Goal: Transaction & Acquisition: Purchase product/service

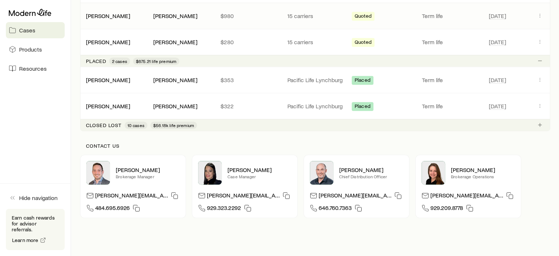
scroll to position [405, 0]
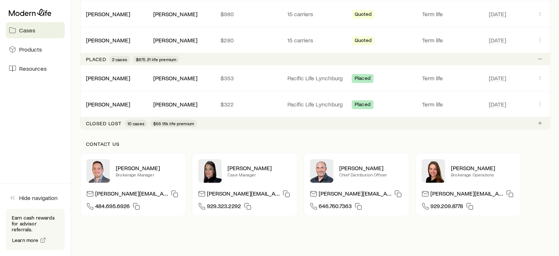
click at [159, 122] on span "$56.18k life premium" at bounding box center [173, 123] width 41 height 6
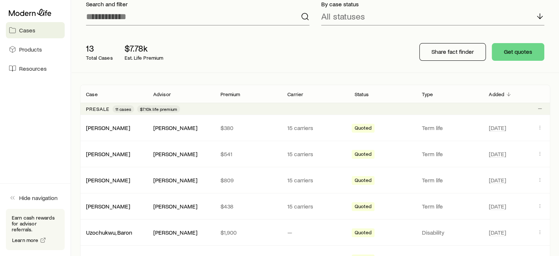
scroll to position [20, 0]
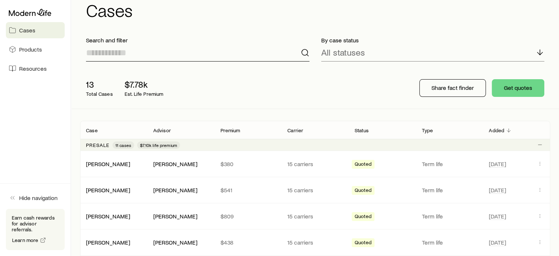
click at [125, 56] on input at bounding box center [198, 53] width 224 height 18
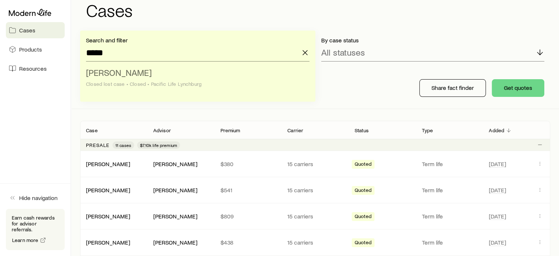
click at [119, 76] on span "[PERSON_NAME]" at bounding box center [119, 72] width 66 height 11
type input "**********"
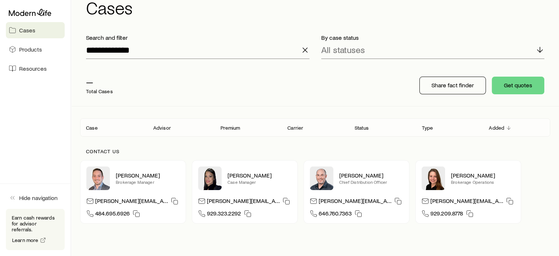
scroll to position [0, 0]
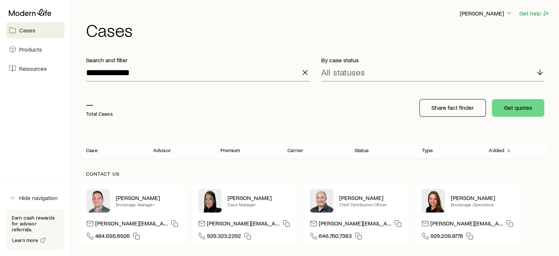
click at [97, 116] on p "Total Cases" at bounding box center [99, 114] width 27 height 6
click at [132, 74] on input "**********" at bounding box center [198, 73] width 224 height 18
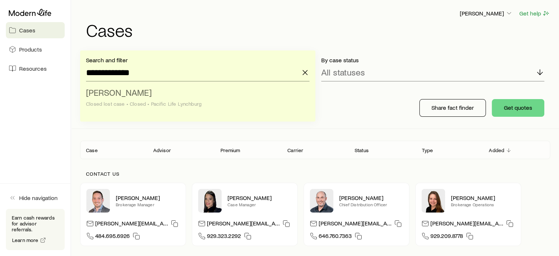
click at [170, 105] on div "Closed lost case • Closed • Pacific Life Lynchburg" at bounding box center [195, 104] width 219 height 6
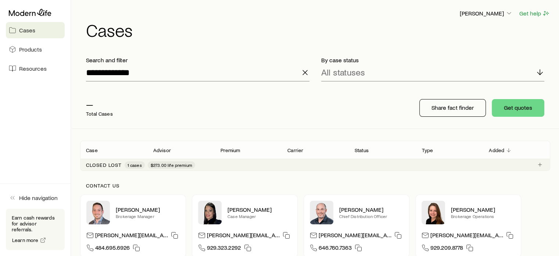
click at [306, 72] on icon "button" at bounding box center [305, 72] width 9 height 9
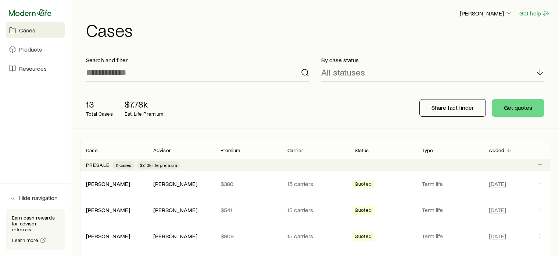
click at [39, 10] on icon at bounding box center [30, 12] width 43 height 7
click at [514, 106] on button "Get quotes" at bounding box center [518, 108] width 53 height 18
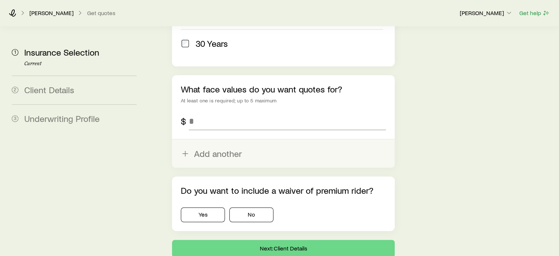
scroll to position [478, 0]
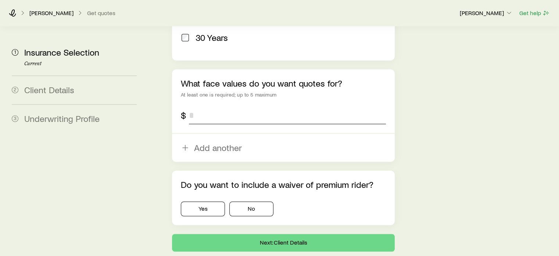
click at [204, 106] on input "tel" at bounding box center [287, 115] width 197 height 18
type input "*******"
click at [252, 201] on button "No" at bounding box center [252, 208] width 44 height 15
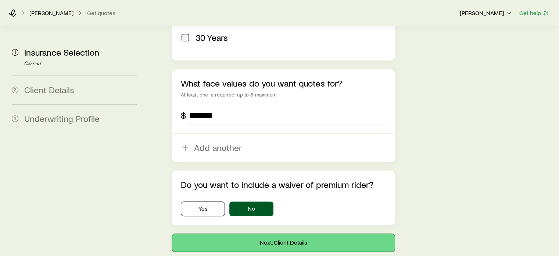
click at [279, 234] on button "Next: Client Details" at bounding box center [283, 243] width 223 height 18
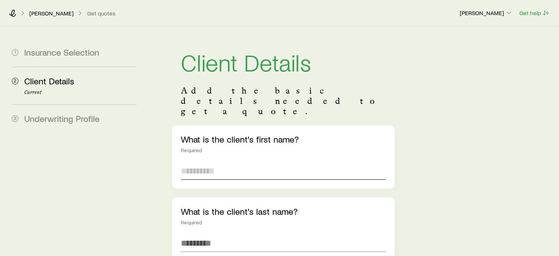
click at [225, 162] on input "text" at bounding box center [283, 171] width 205 height 18
type input "******"
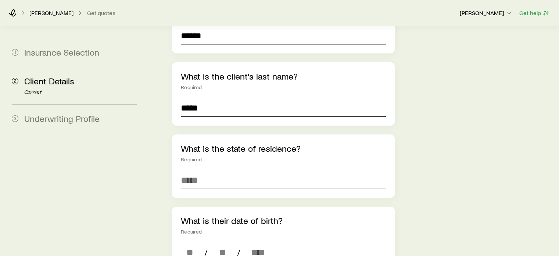
scroll to position [147, 0]
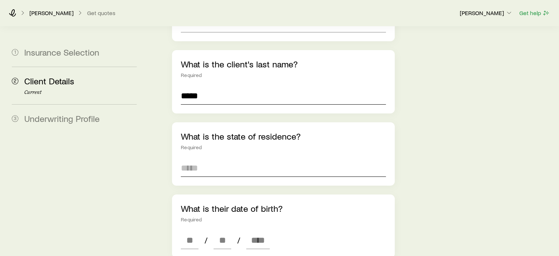
type input "*****"
click at [194, 159] on input at bounding box center [283, 168] width 205 height 18
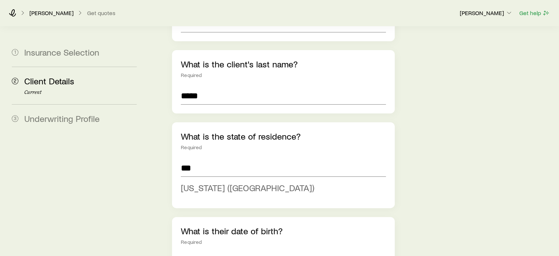
click at [200, 182] on span "[US_STATE] ([GEOGRAPHIC_DATA])" at bounding box center [248, 187] width 134 height 11
type input "**********"
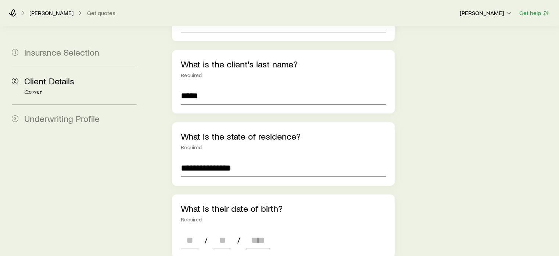
click at [199, 231] on div "/ /" at bounding box center [225, 240] width 89 height 18
click at [187, 231] on input at bounding box center [190, 240] width 18 height 18
type input "**"
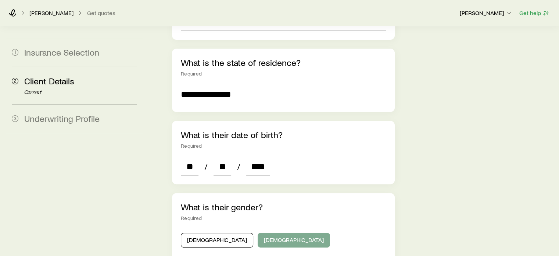
type input "****"
click at [258, 232] on button "[DEMOGRAPHIC_DATA]" at bounding box center [294, 239] width 72 height 15
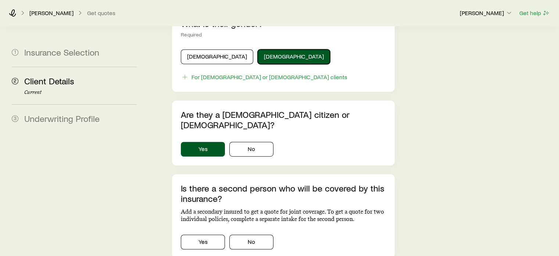
scroll to position [405, 0]
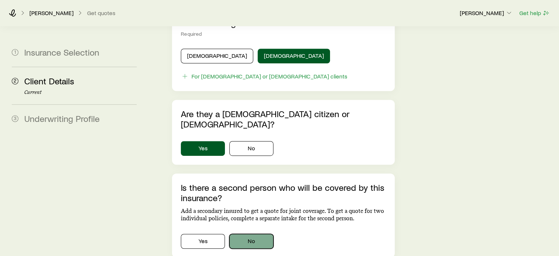
click at [250, 234] on button "No" at bounding box center [252, 241] width 44 height 15
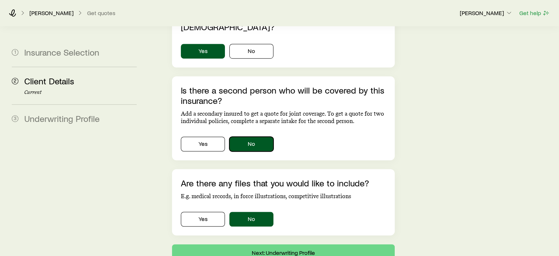
scroll to position [526, 0]
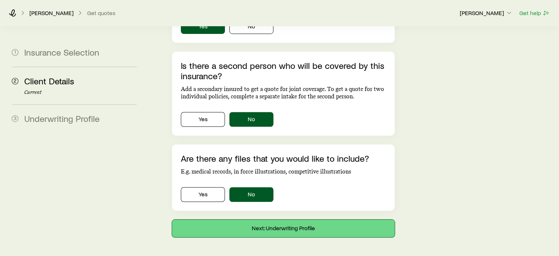
click at [276, 219] on button "Next: Underwriting Profile" at bounding box center [283, 228] width 223 height 18
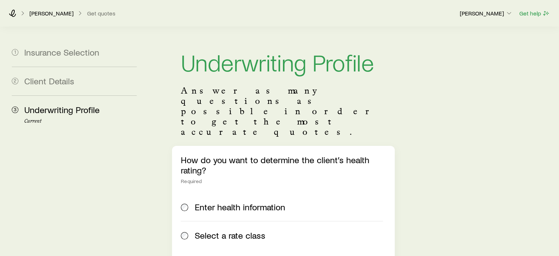
scroll to position [74, 0]
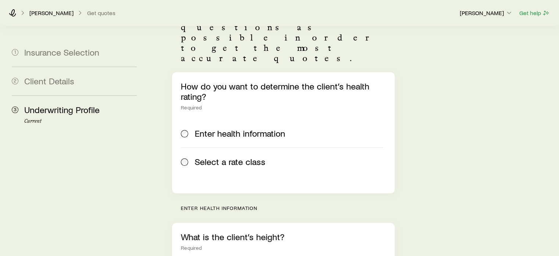
click at [190, 156] on div "Select a rate class" at bounding box center [282, 161] width 202 height 10
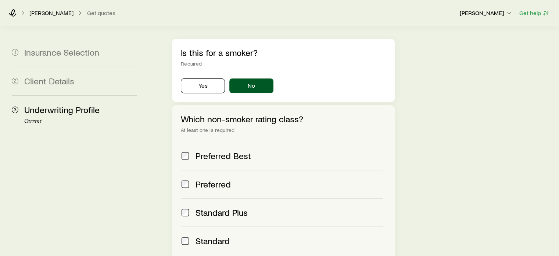
click at [192, 150] on div "Preferred Best" at bounding box center [282, 155] width 202 height 10
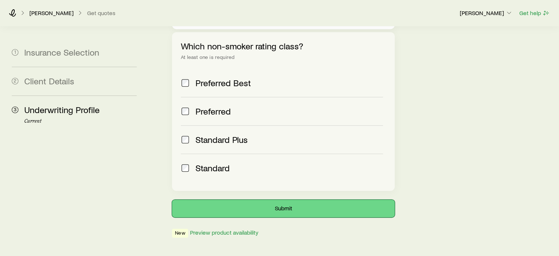
click at [263, 199] on button "Submit" at bounding box center [283, 208] width 223 height 18
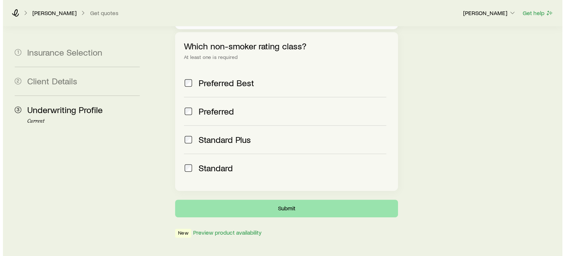
scroll to position [0, 0]
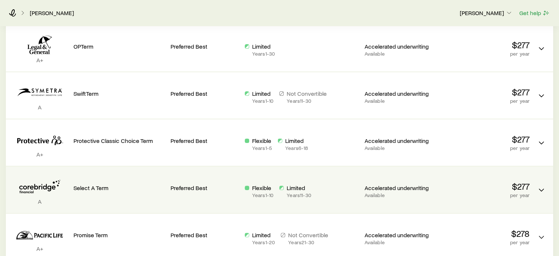
scroll to position [294, 0]
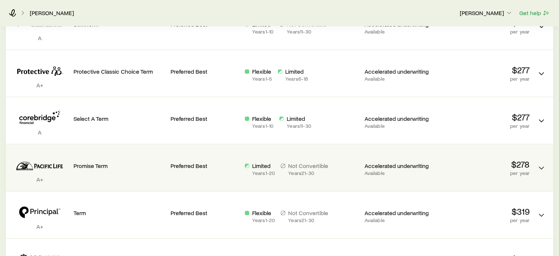
click at [82, 166] on p "Promise Term" at bounding box center [119, 165] width 91 height 7
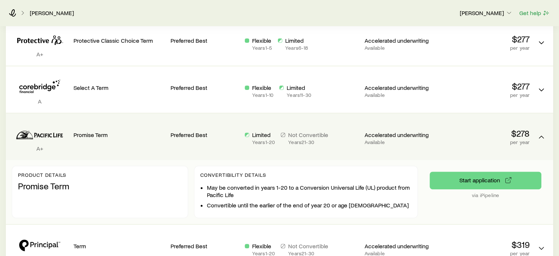
scroll to position [368, 0]
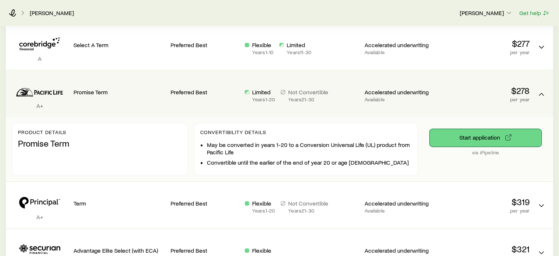
click at [452, 138] on button "Start application" at bounding box center [486, 138] width 112 height 18
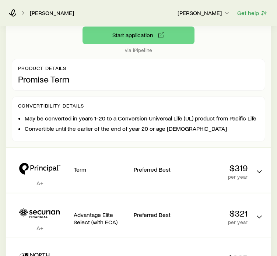
scroll to position [404, 0]
